Goal: Information Seeking & Learning: Learn about a topic

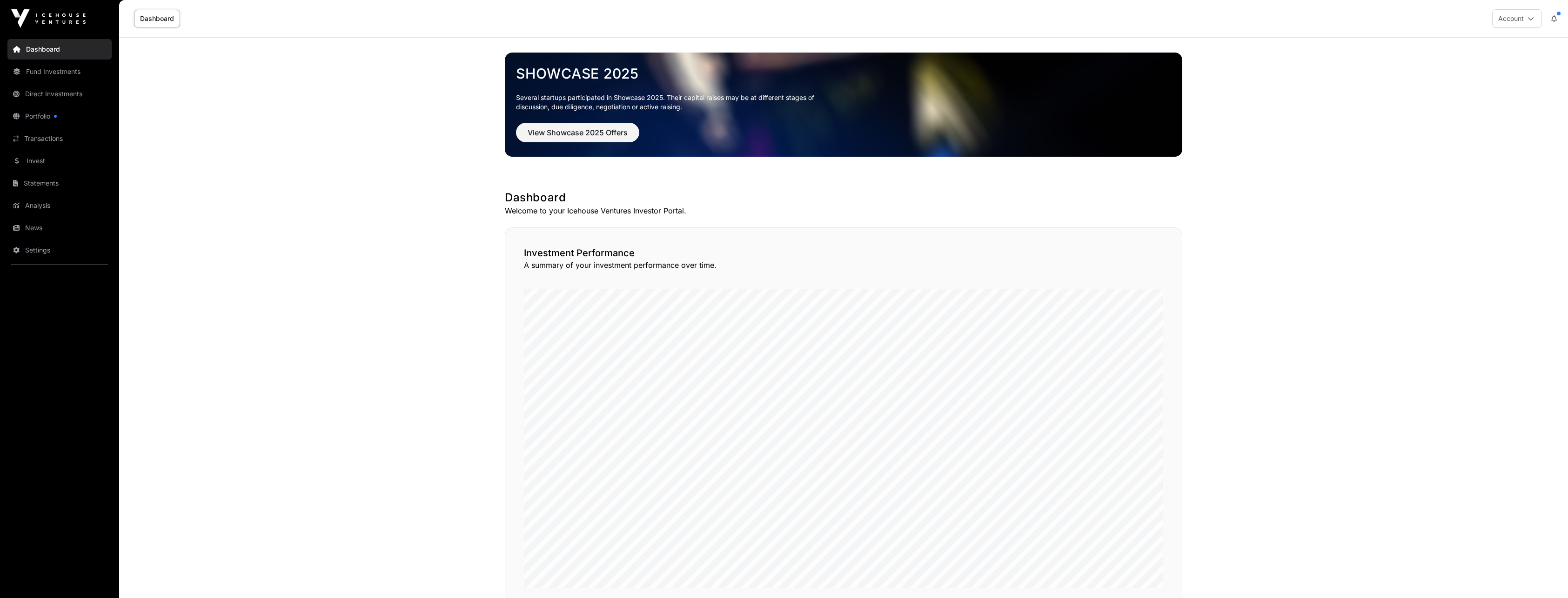
click at [35, 205] on link "Analysis" at bounding box center [59, 205] width 104 height 21
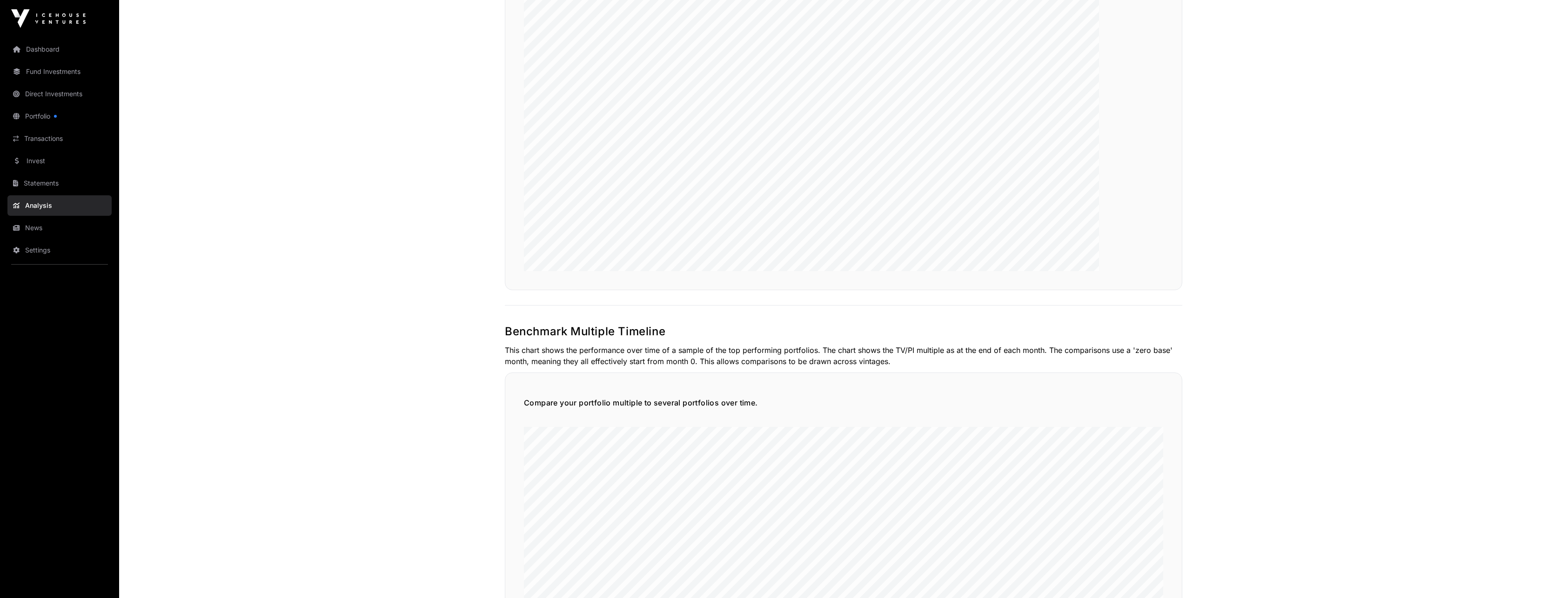
scroll to position [1909, 0]
click at [39, 90] on link "Direct Investments" at bounding box center [59, 94] width 104 height 21
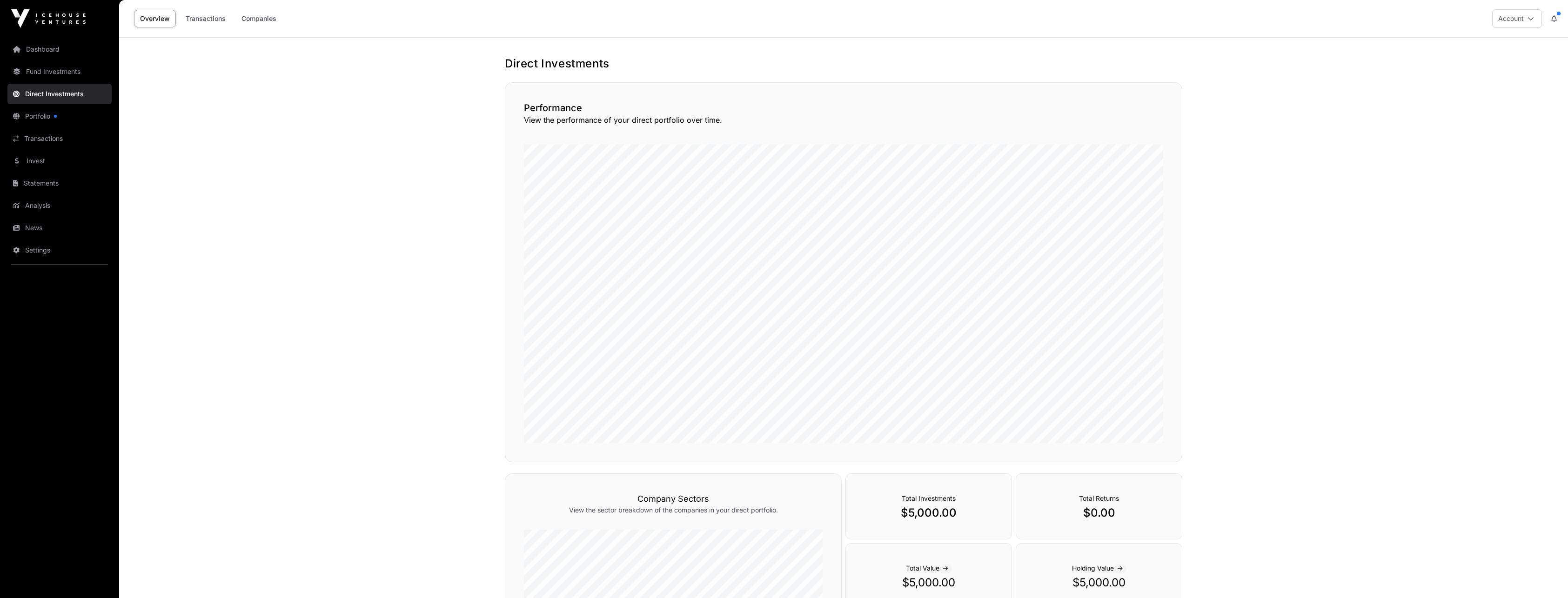
click at [36, 114] on link "Portfolio" at bounding box center [59, 116] width 104 height 21
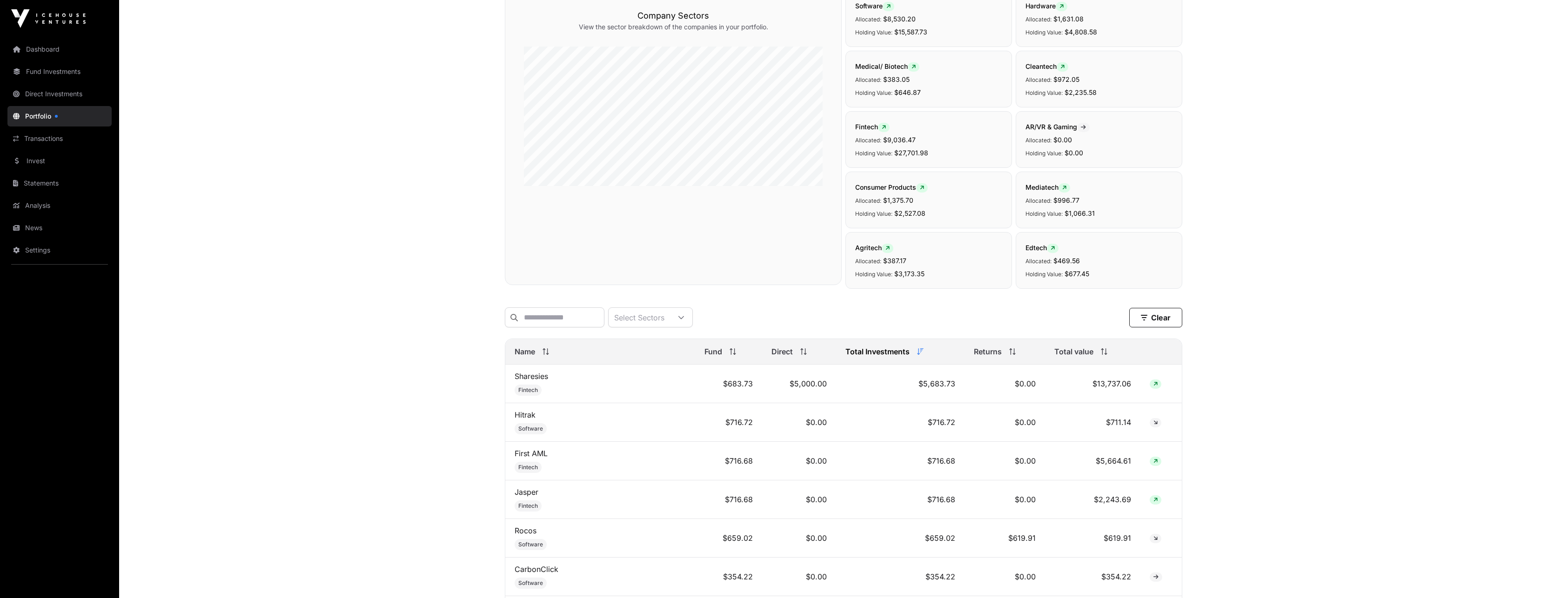
scroll to position [92, 0]
click at [527, 380] on link "Sharesies" at bounding box center [531, 375] width 34 height 9
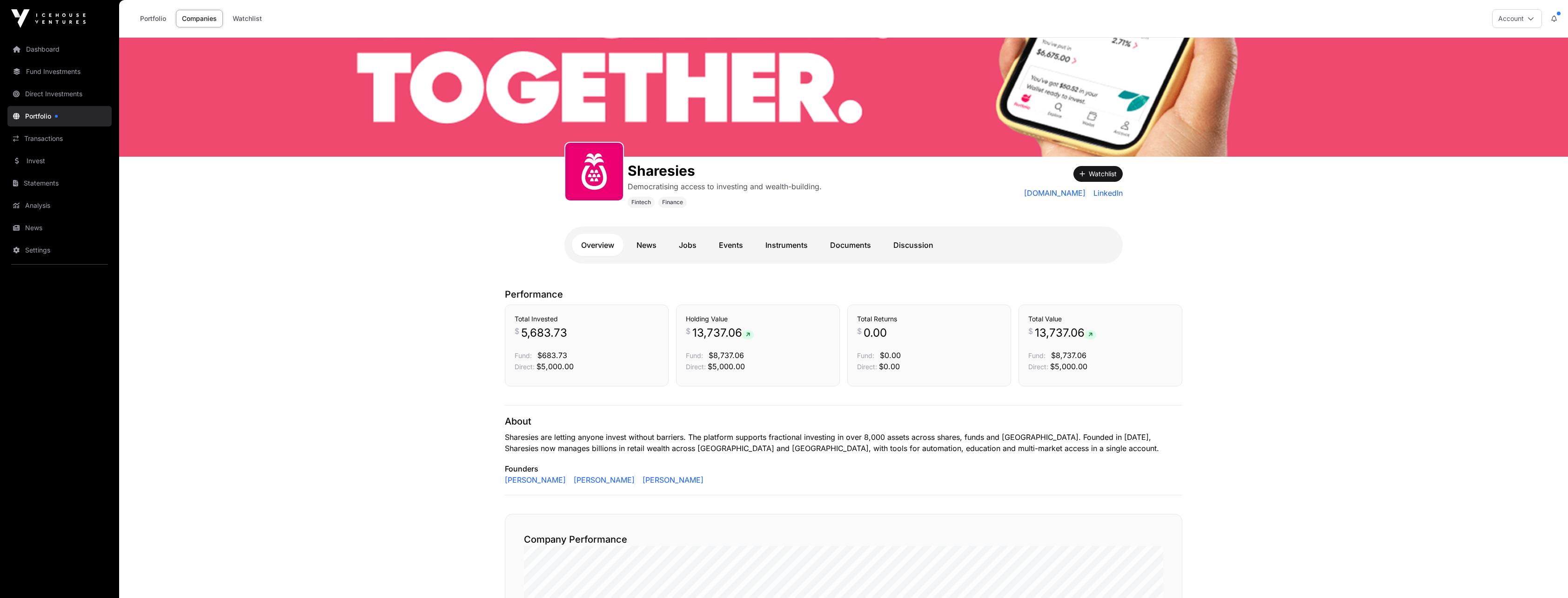
click at [1530, 19] on icon at bounding box center [1531, 18] width 6 height 6
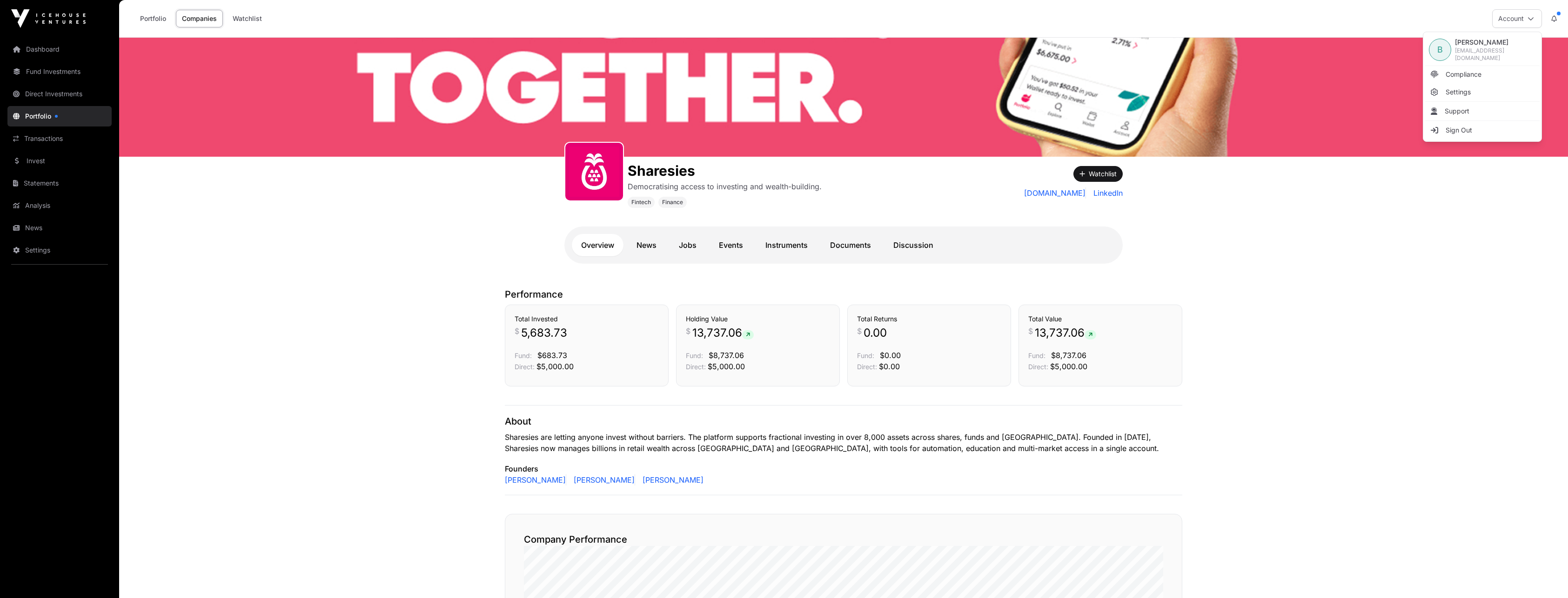
click at [1465, 131] on span "Sign Out" at bounding box center [1459, 130] width 27 height 9
